Goal: Task Accomplishment & Management: Manage account settings

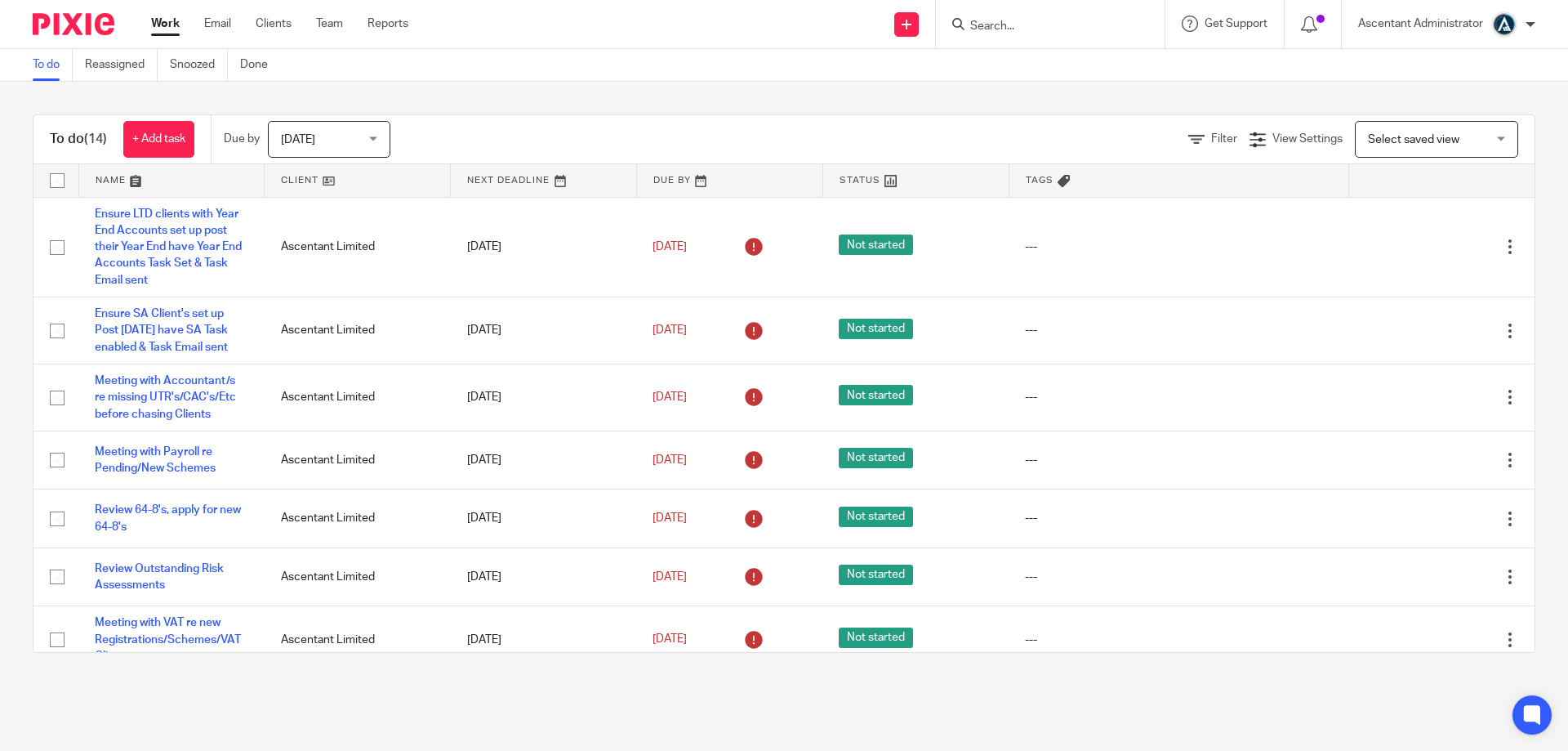
click at [1525, 23] on div at bounding box center [1530, 25] width 10 height 10
click at [1465, 113] on span "Logout" at bounding box center [1460, 113] width 37 height 12
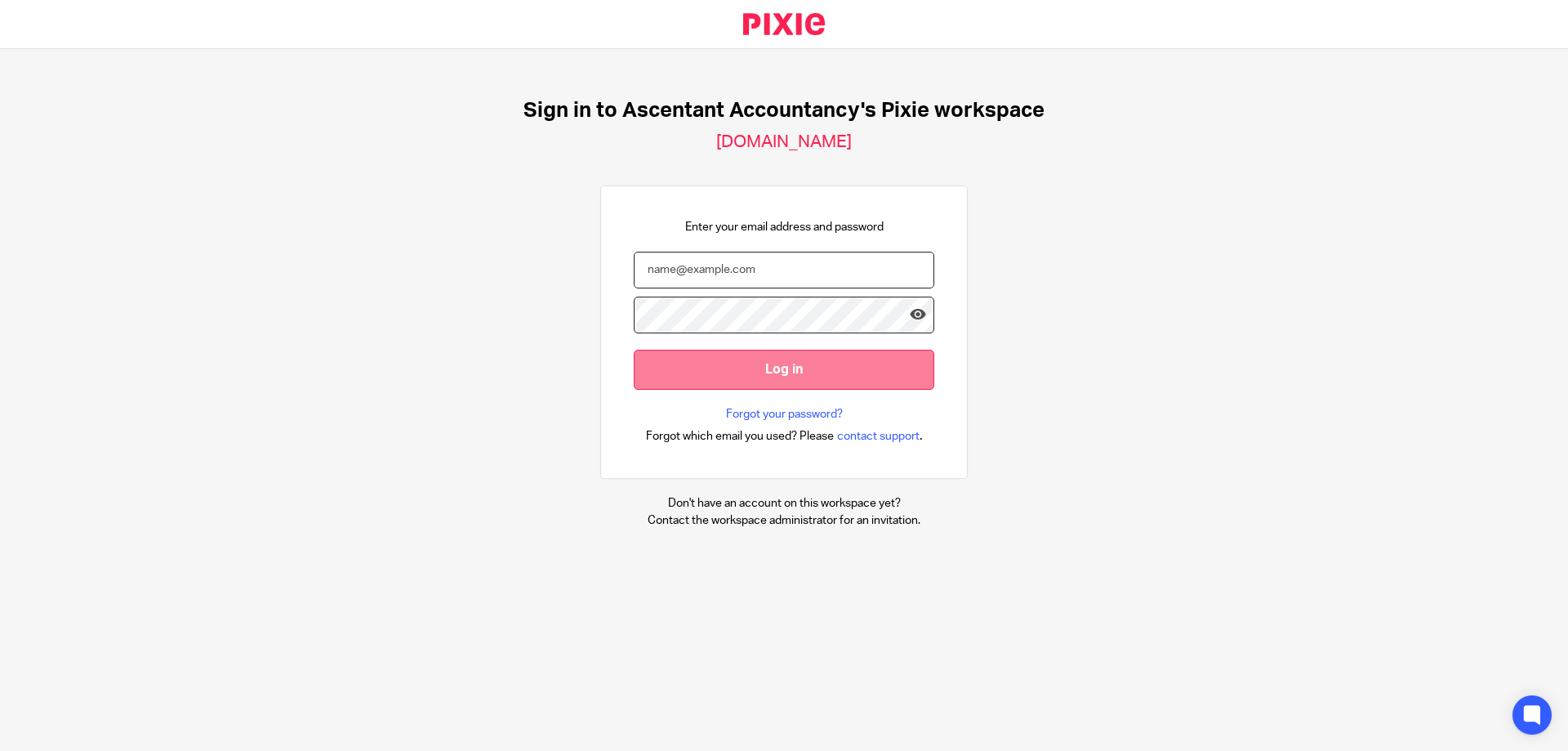
type input "[PERSON_NAME][EMAIL_ADDRESS][PERSON_NAME][DOMAIN_NAME]"
click at [793, 366] on input "Log in" at bounding box center [784, 370] width 301 height 40
